Goal: Find specific page/section

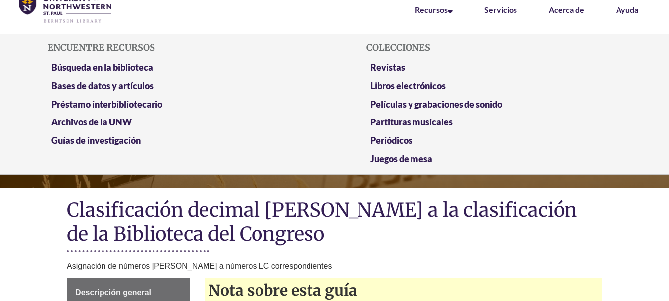
scroll to position [40, 0]
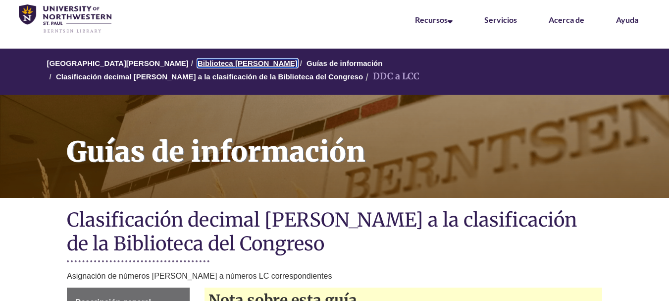
click at [246, 59] on font "Biblioteca [PERSON_NAME]" at bounding box center [248, 63] width 100 height 8
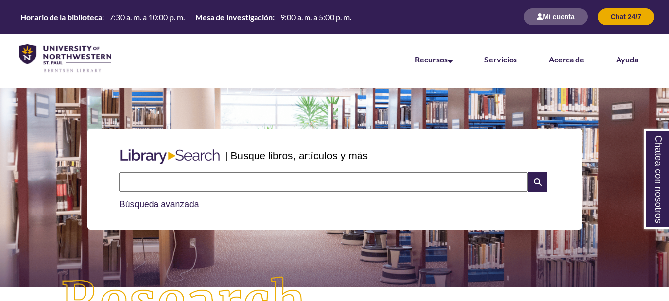
click at [250, 182] on input "text" at bounding box center [323, 182] width 409 height 20
type input "**********"
